Goal: Information Seeking & Learning: Learn about a topic

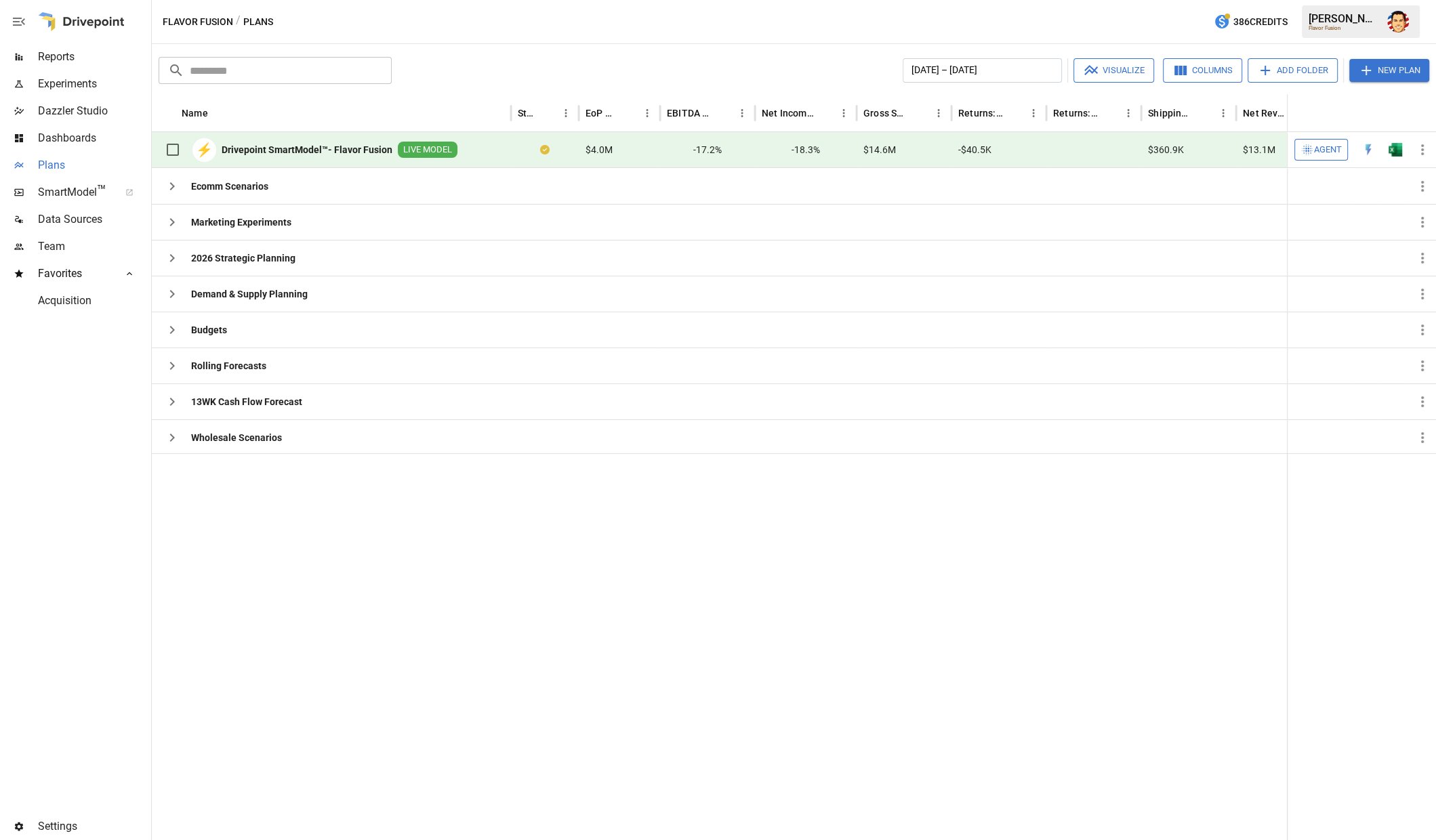
click at [84, 163] on span "Plans" at bounding box center [93, 166] width 111 height 16
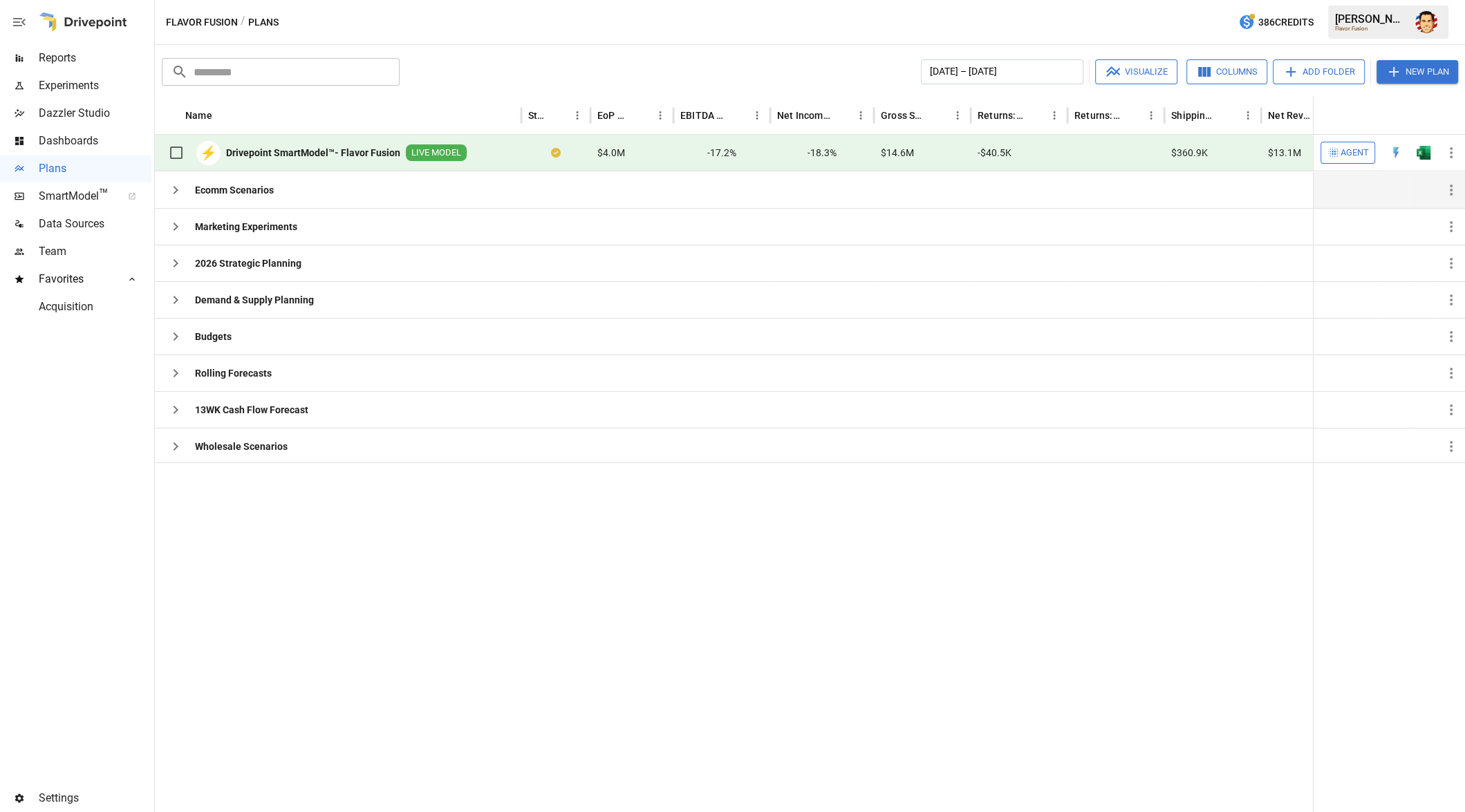
click at [175, 193] on icon "button" at bounding box center [176, 190] width 17 height 17
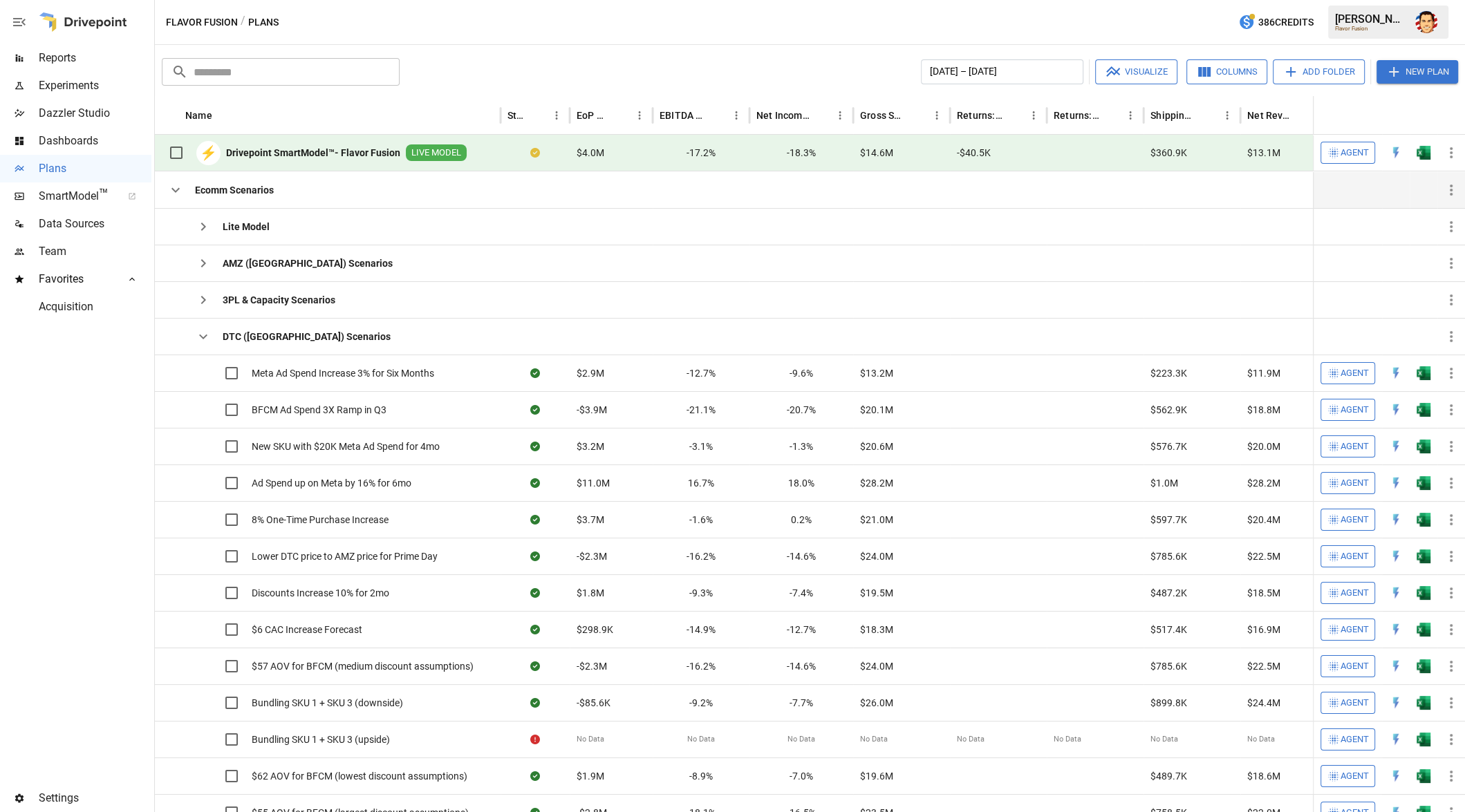
click at [175, 189] on icon "button" at bounding box center [176, 190] width 17 height 17
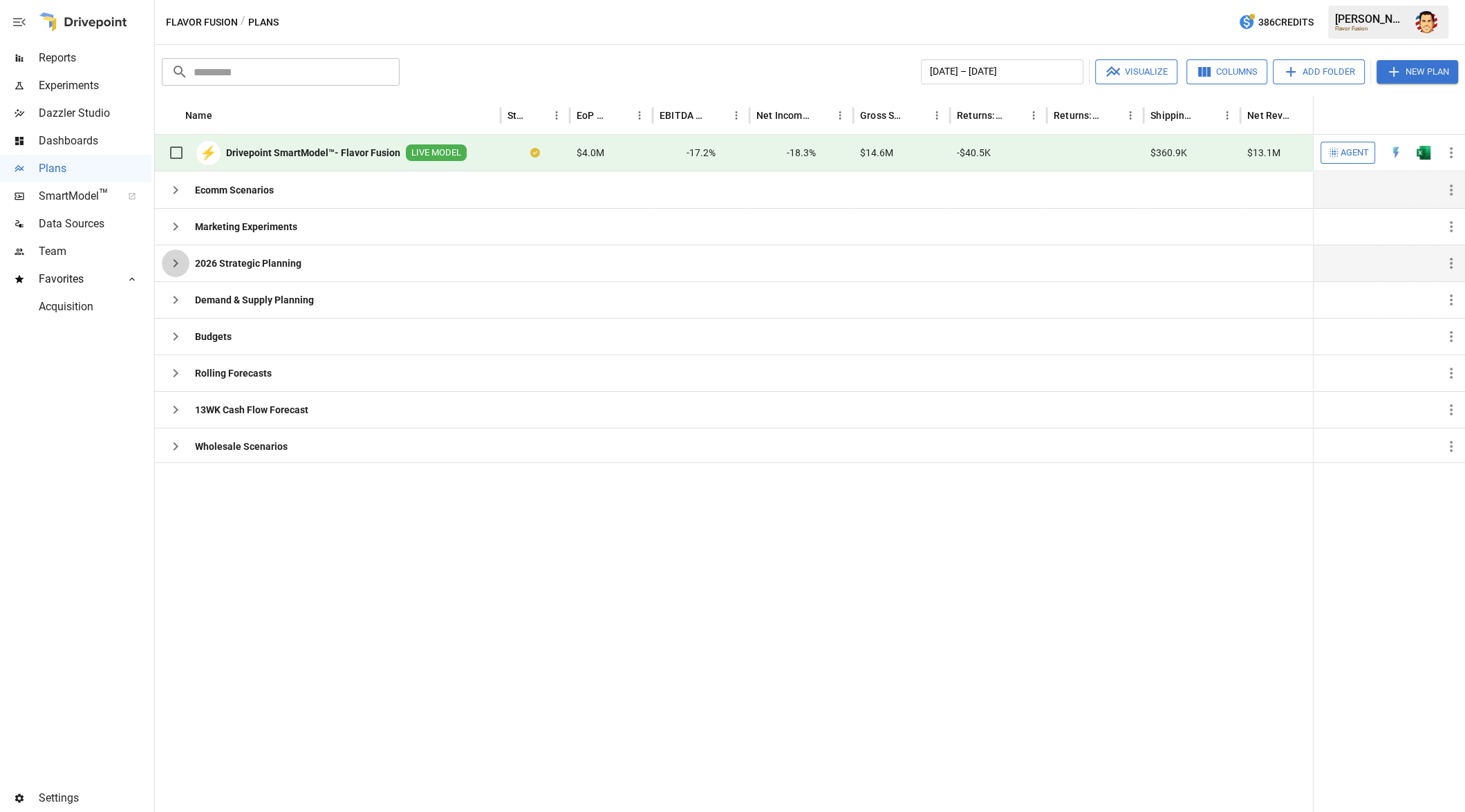
drag, startPoint x: 172, startPoint y: 263, endPoint x: 189, endPoint y: 261, distance: 17.1
click at [172, 263] on icon "button" at bounding box center [176, 263] width 17 height 17
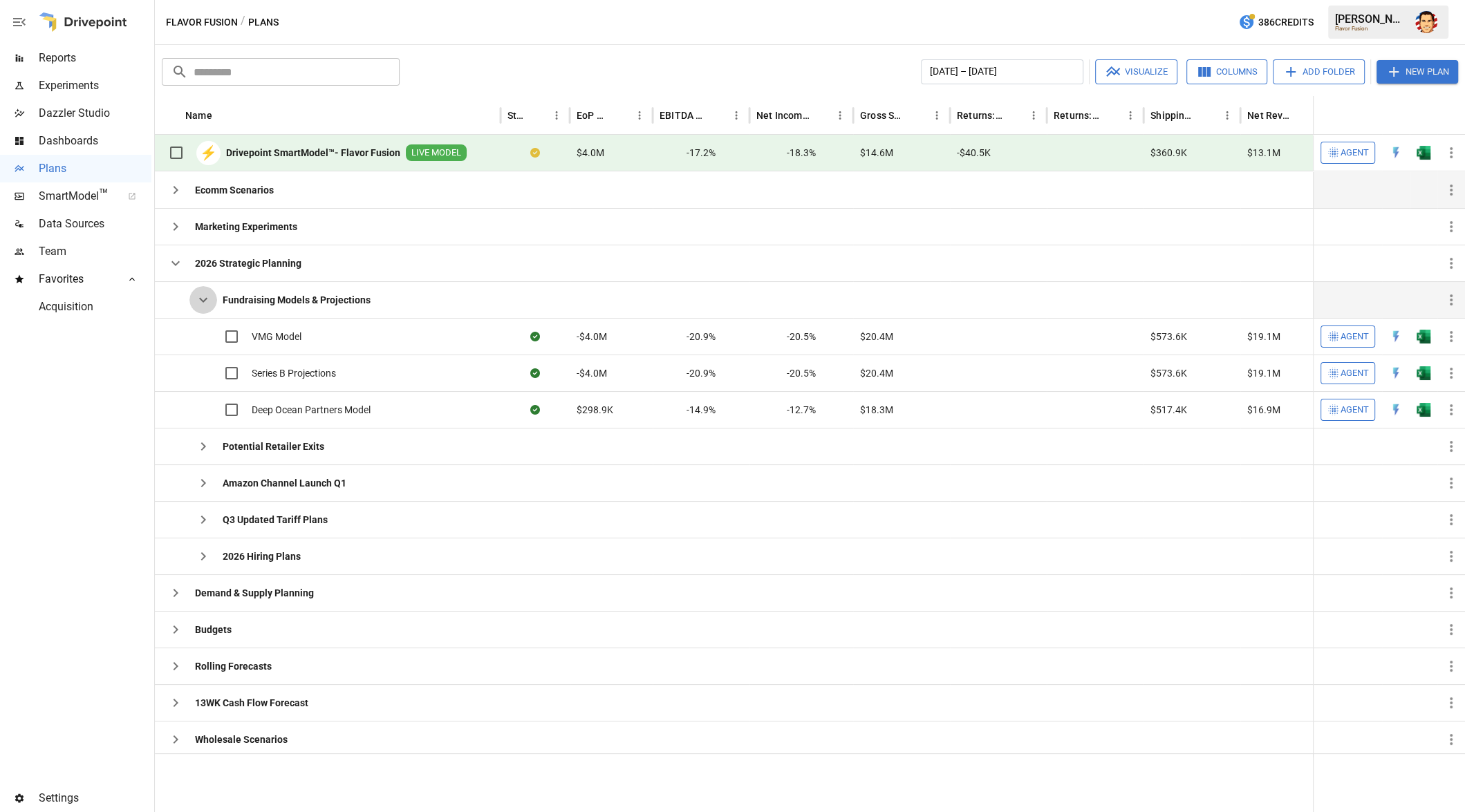
click at [192, 294] on button "button" at bounding box center [203, 299] width 27 height 27
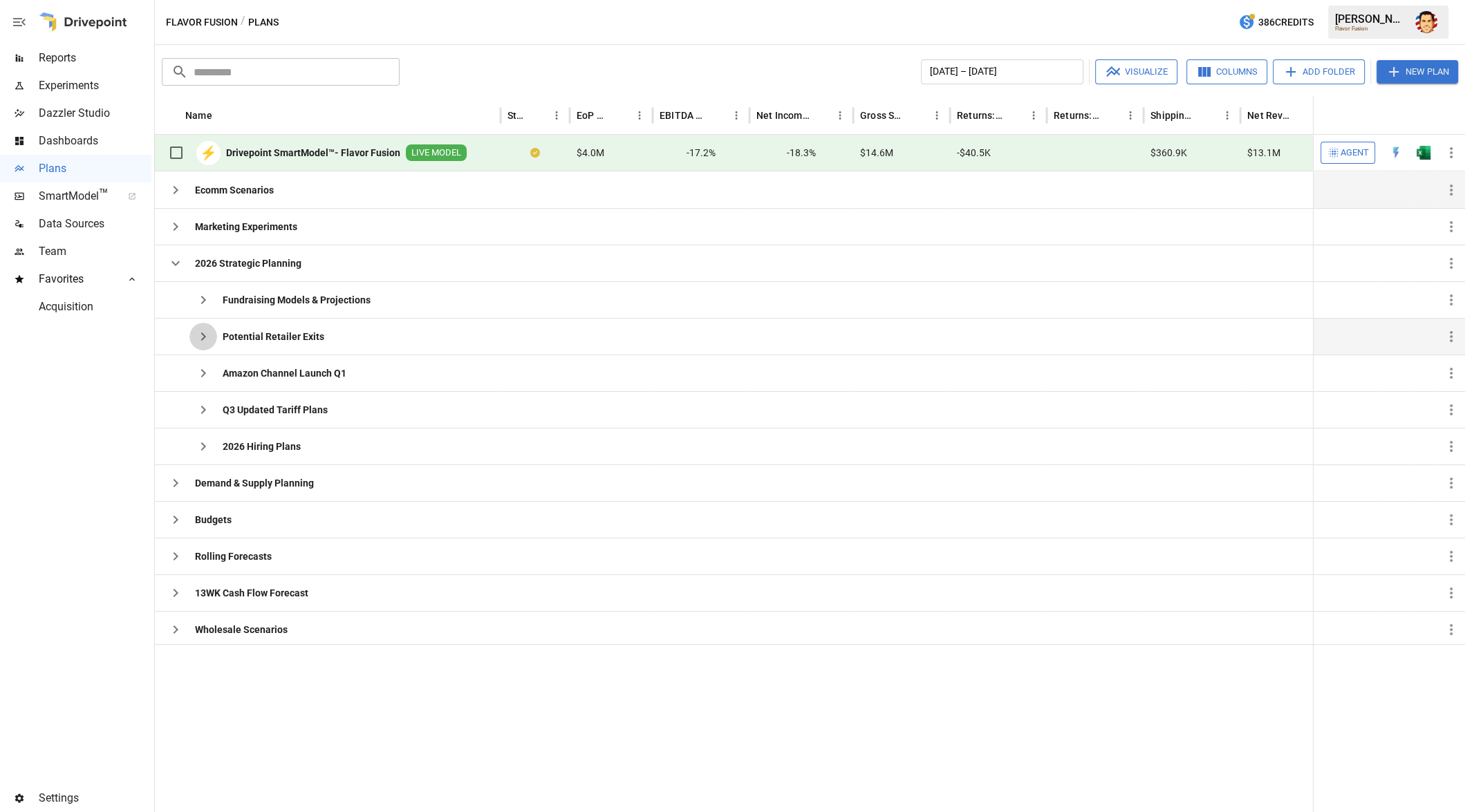
click at [207, 337] on icon "button" at bounding box center [203, 336] width 17 height 17
click at [206, 448] on icon "button" at bounding box center [203, 446] width 17 height 17
click at [179, 264] on icon "button" at bounding box center [176, 263] width 17 height 17
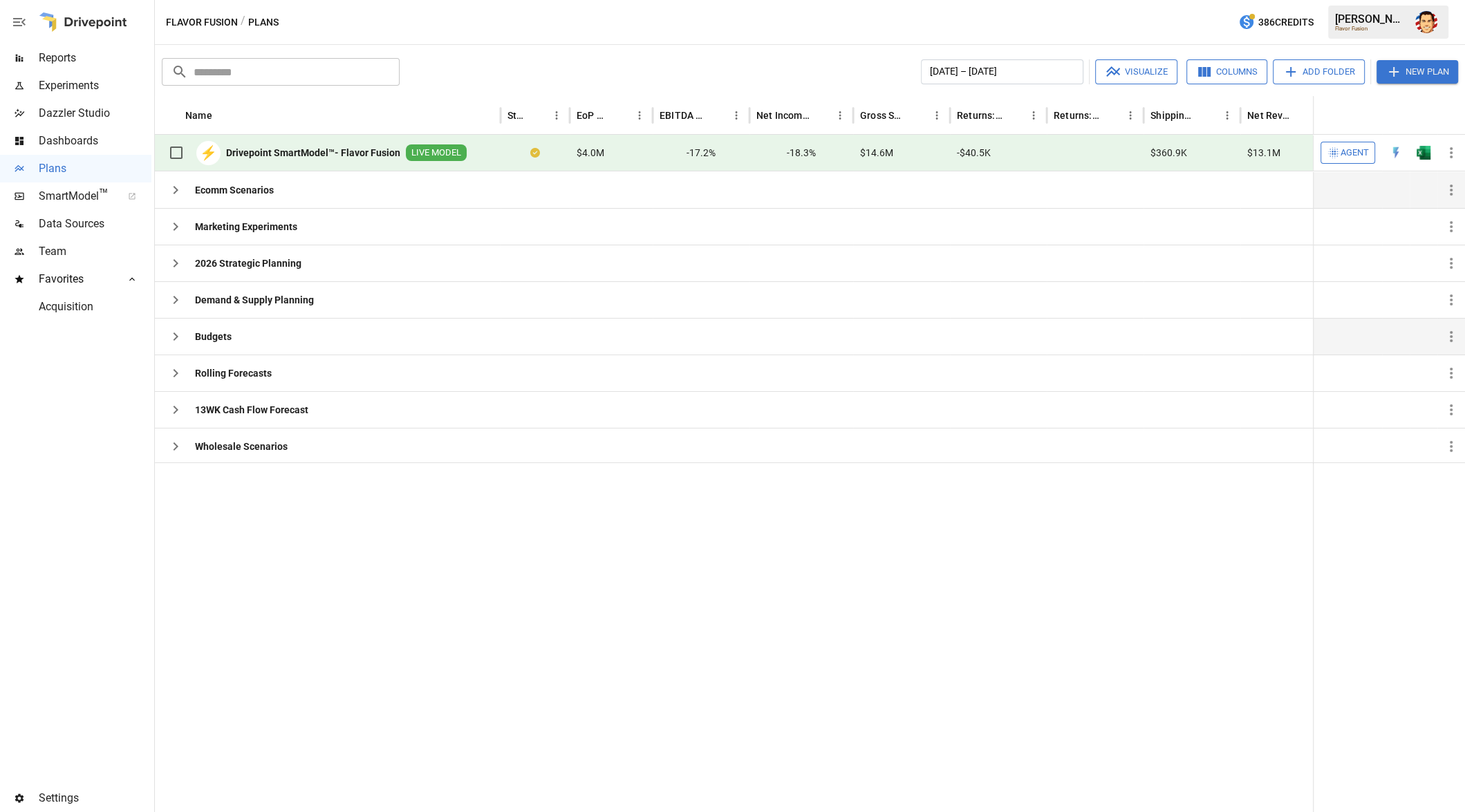
click at [178, 336] on icon "button" at bounding box center [176, 336] width 17 height 17
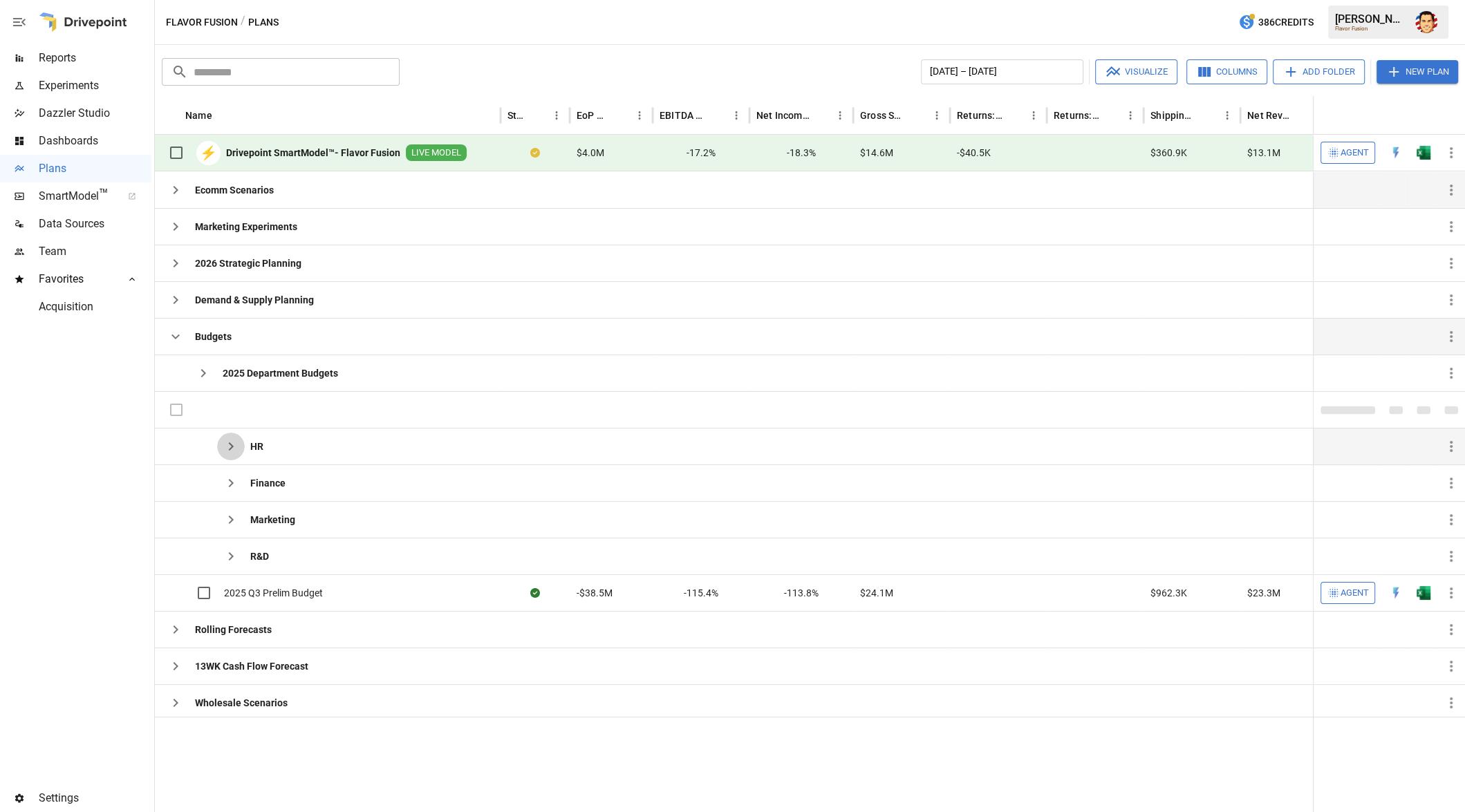
click at [238, 444] on icon "button" at bounding box center [231, 446] width 17 height 17
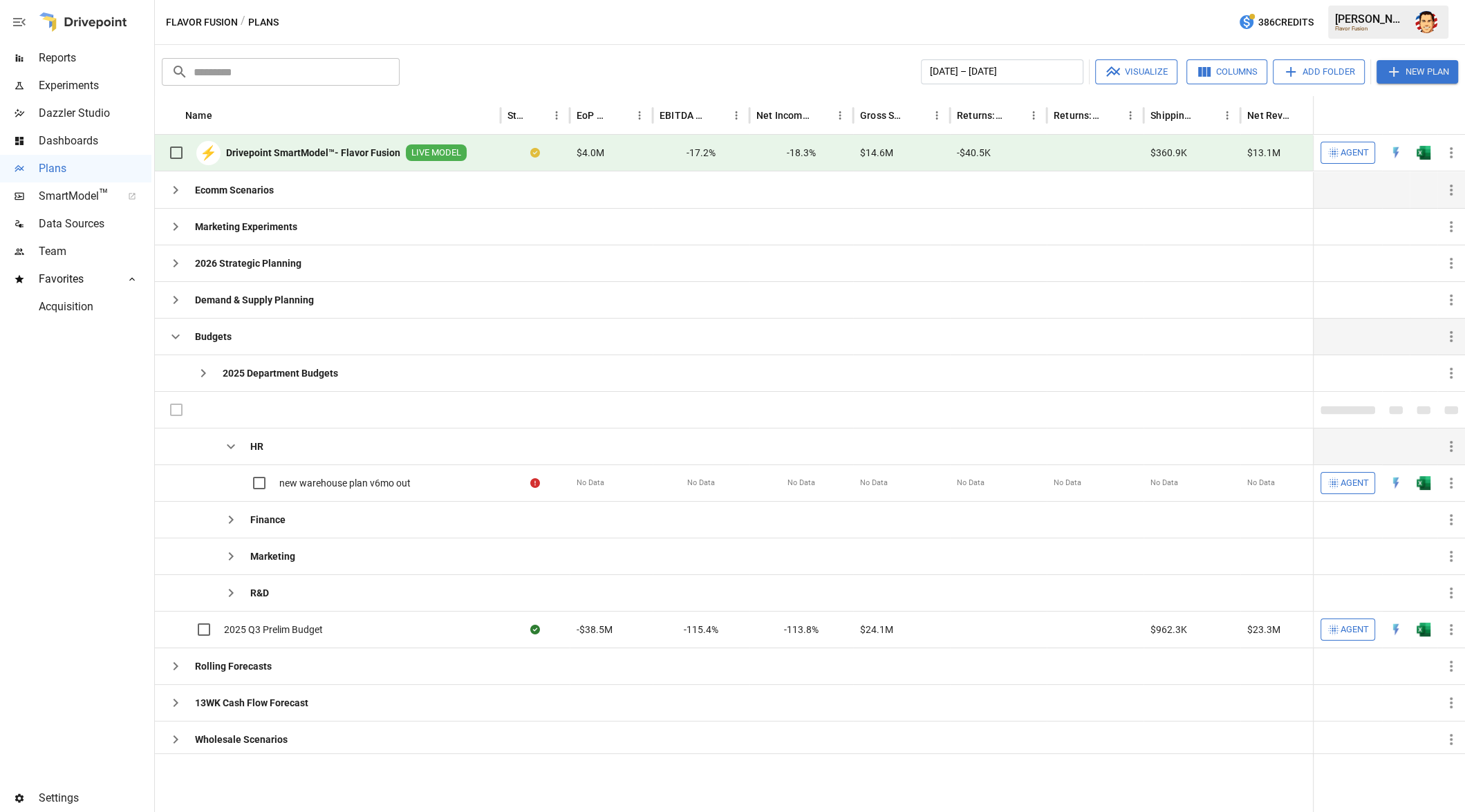
click at [229, 444] on icon "button" at bounding box center [231, 446] width 8 height 5
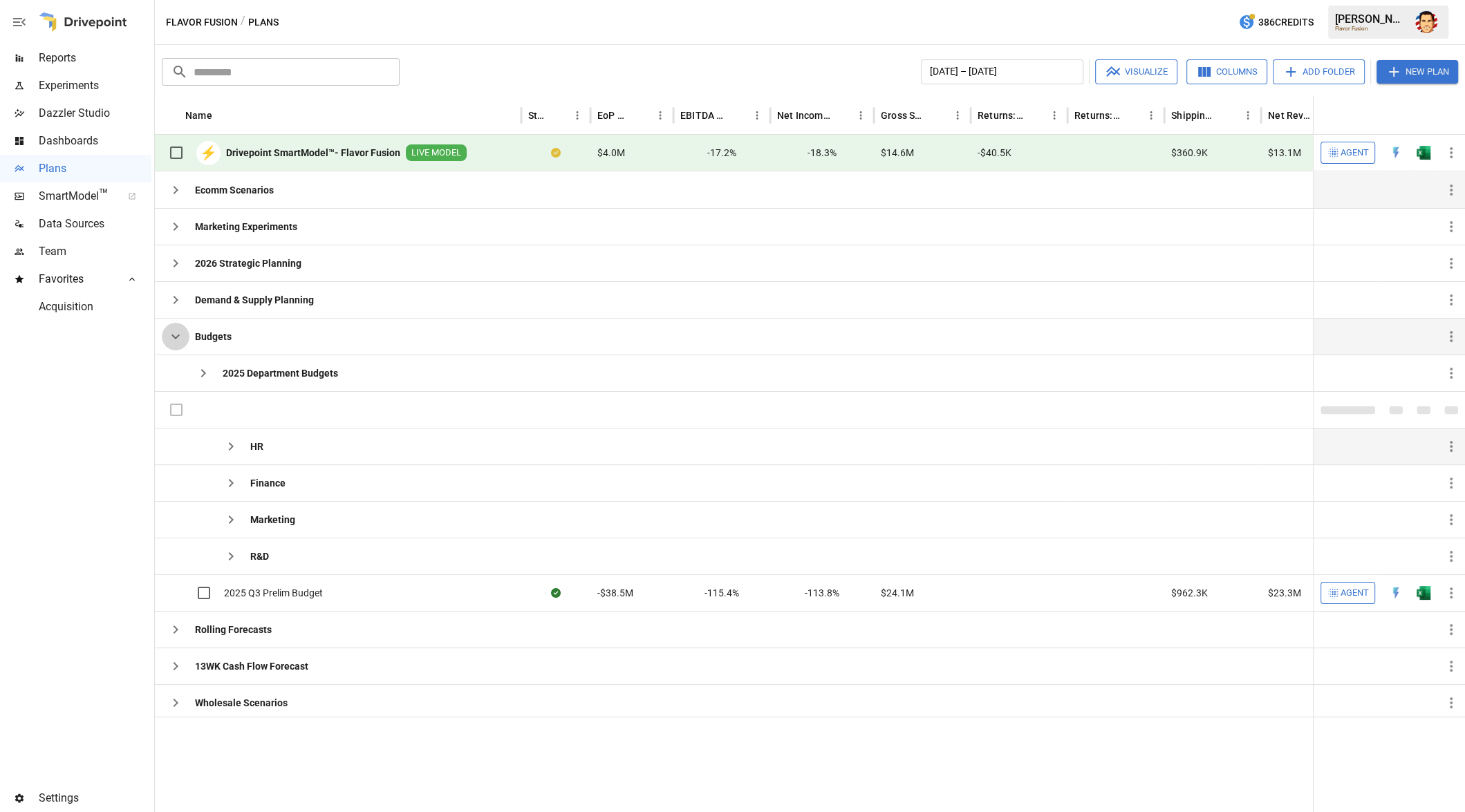
click at [172, 335] on icon "button" at bounding box center [176, 336] width 17 height 17
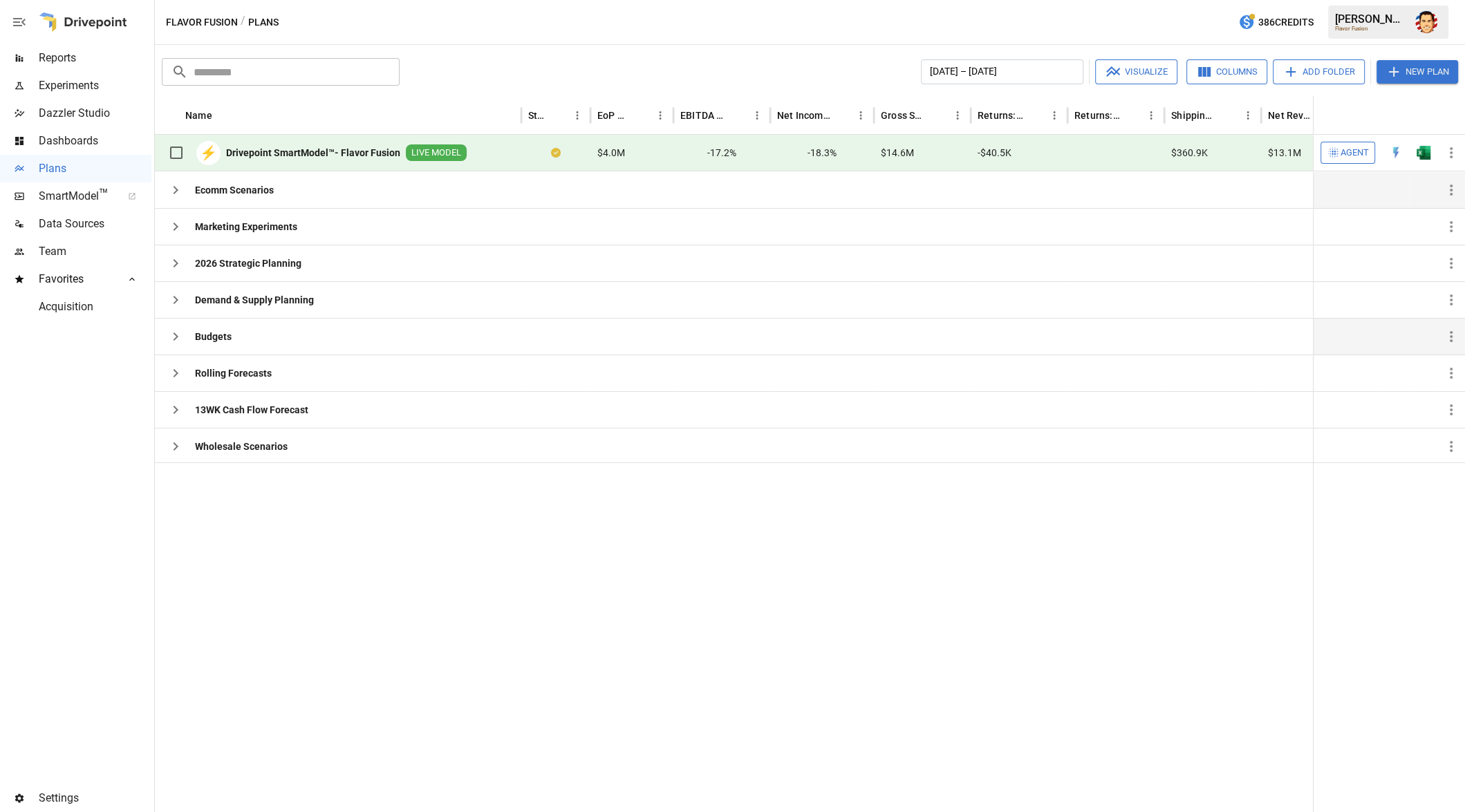
click at [239, 540] on div at bounding box center [843, 637] width 1375 height 350
click at [264, 527] on div at bounding box center [843, 637] width 1375 height 350
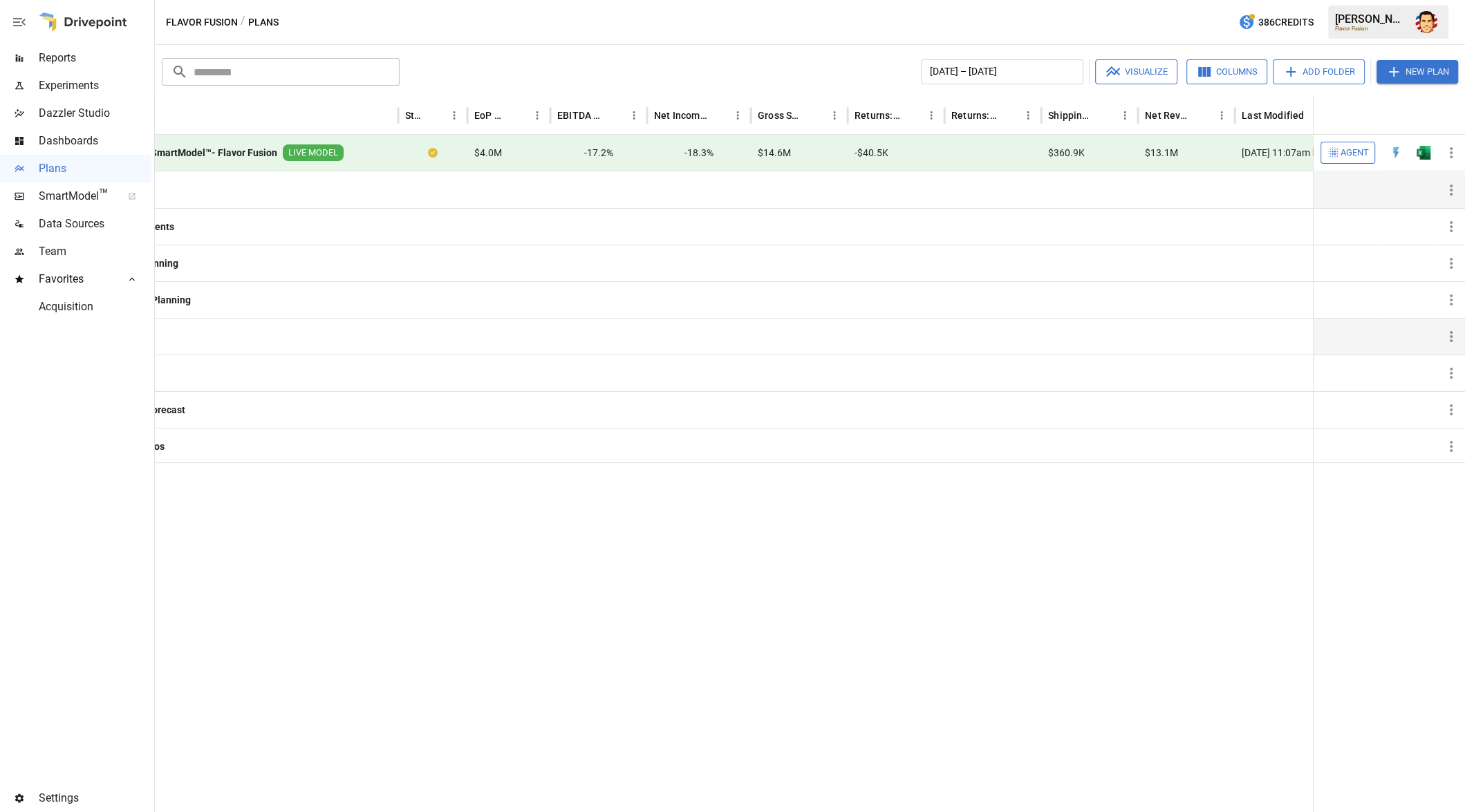
scroll to position [0, 156]
